Goal: Task Accomplishment & Management: Manage account settings

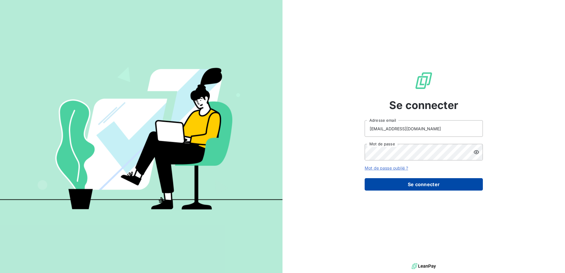
click at [417, 185] on button "Se connecter" at bounding box center [424, 184] width 118 height 12
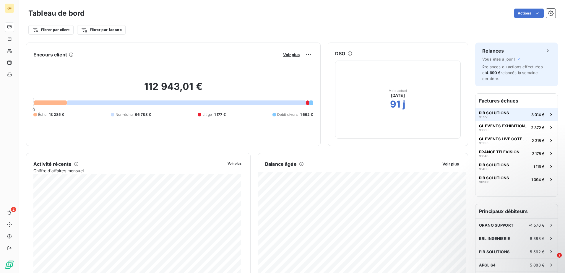
click at [482, 111] on span "PIB SOLUTIONS" at bounding box center [494, 113] width 30 height 5
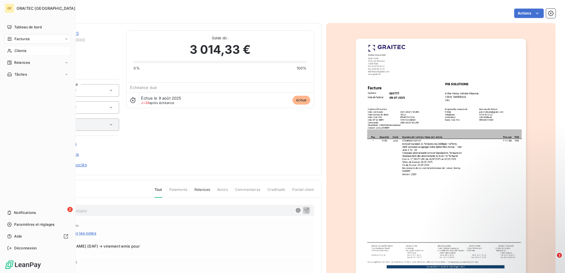
click at [22, 52] on span "Clients" at bounding box center [20, 50] width 12 height 5
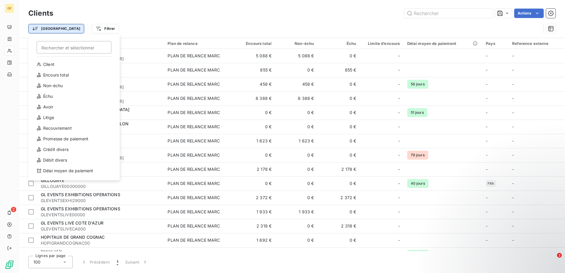
click at [46, 30] on html "GF 2 Clients Actions Trier Rechercher et sélectionner Client Encours total Non-…" at bounding box center [282, 136] width 565 height 273
click at [52, 62] on div "Client" at bounding box center [74, 64] width 82 height 9
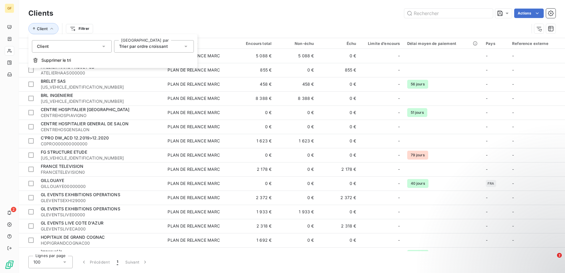
click at [186, 16] on div "Actions" at bounding box center [307, 13] width 495 height 9
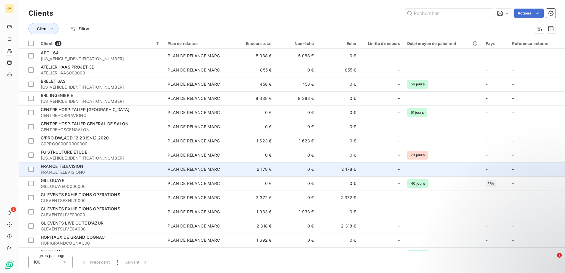
scroll to position [96, 0]
